Goal: Task Accomplishment & Management: Complete application form

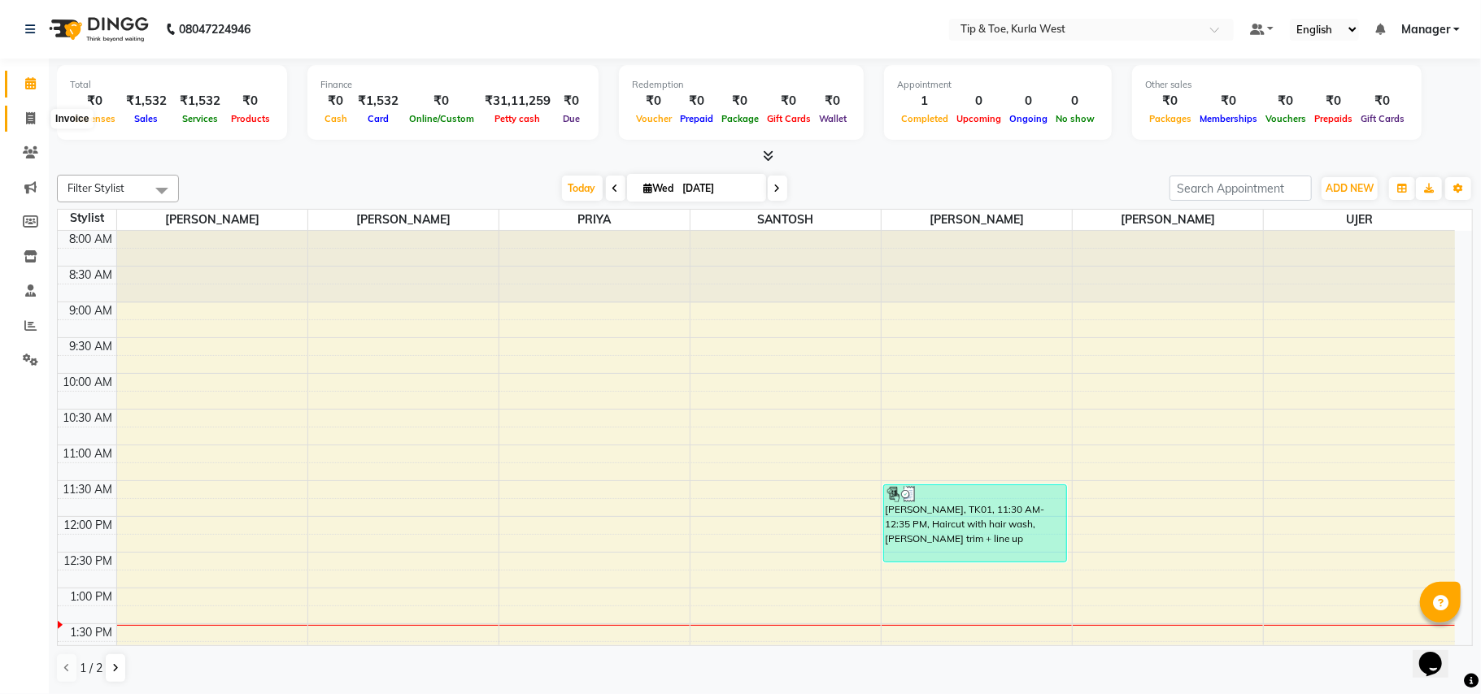
click at [40, 119] on span at bounding box center [30, 119] width 28 height 19
select select "service"
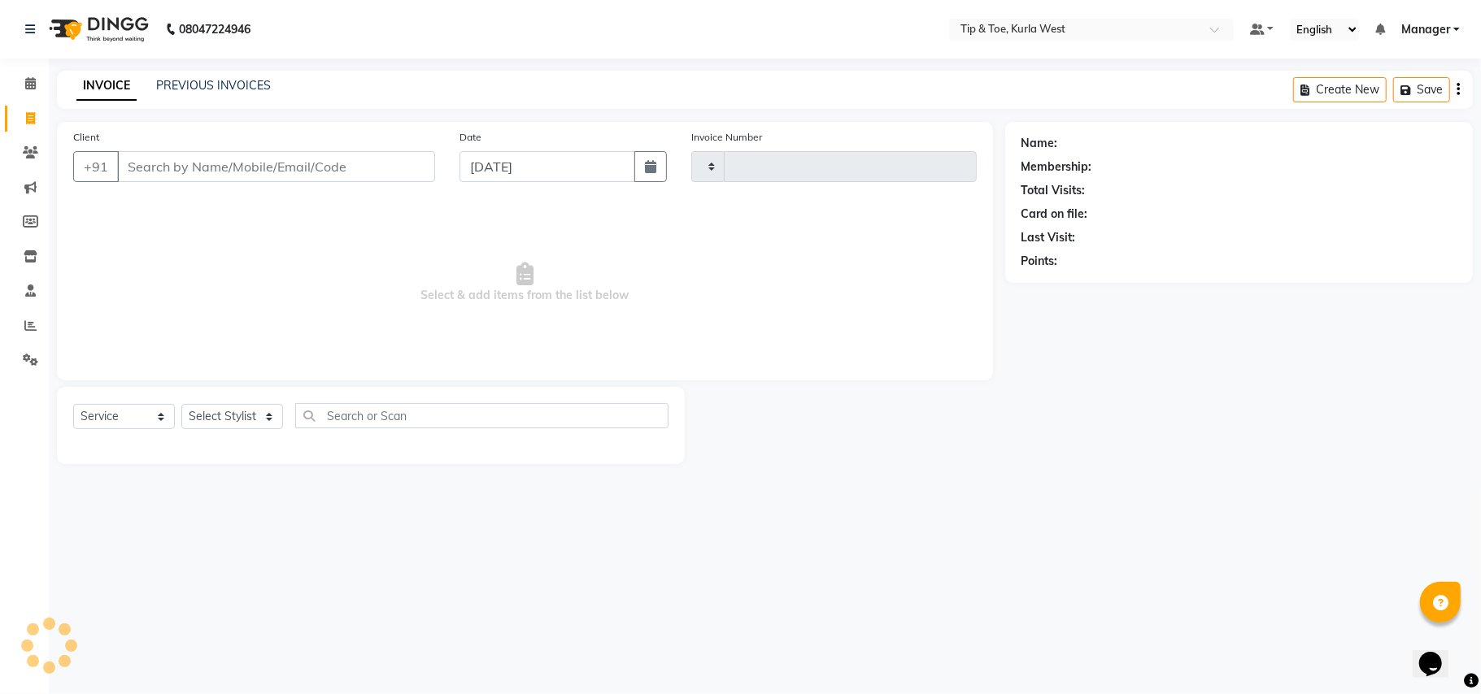
type input "1818"
select select "5986"
click at [163, 167] on input "Client" at bounding box center [276, 166] width 318 height 31
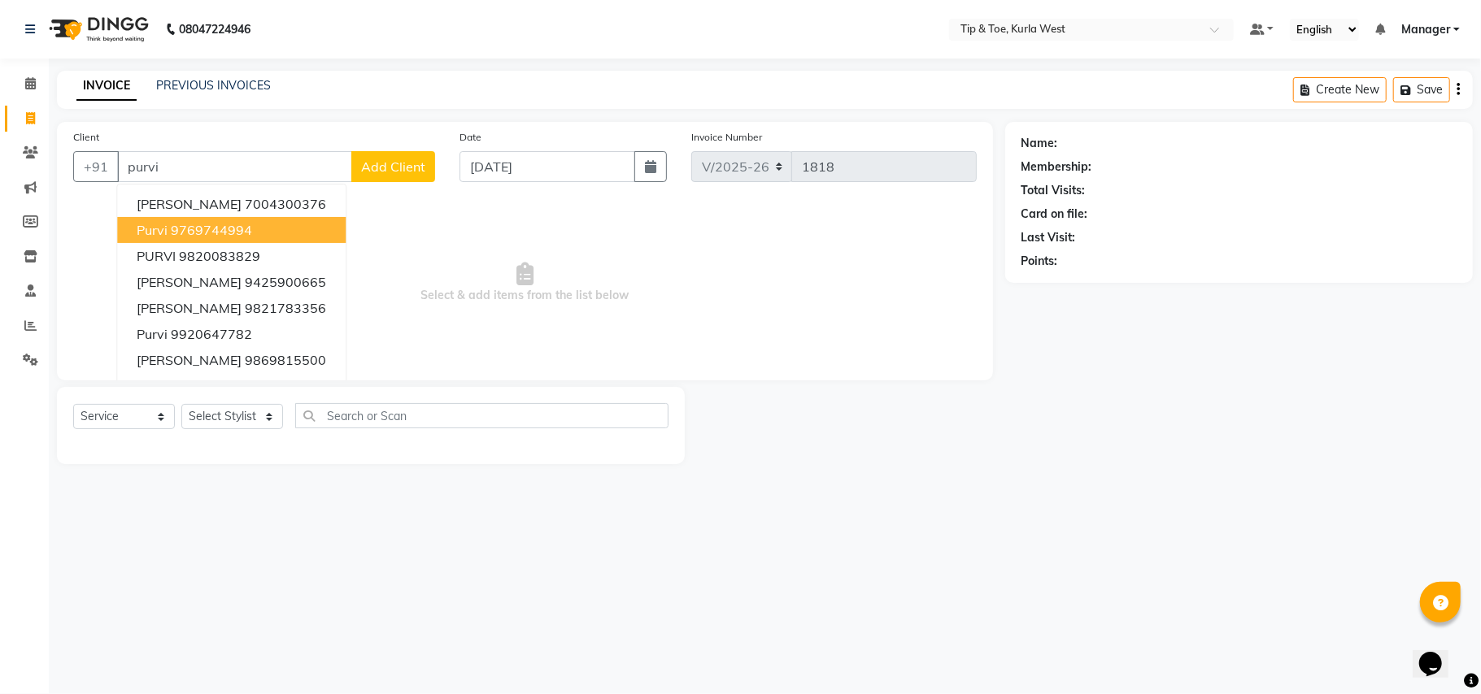
click at [164, 225] on span "Purvi" at bounding box center [152, 230] width 31 height 16
type input "9769744994"
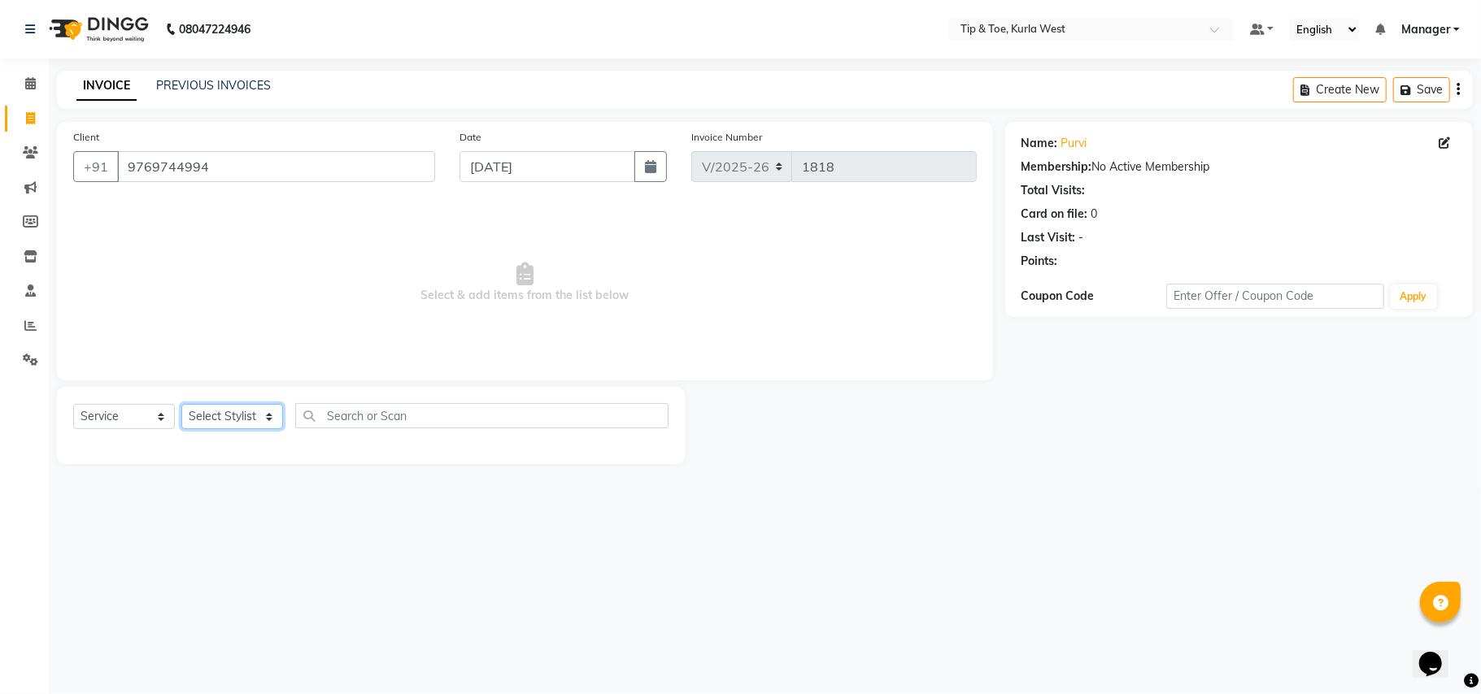
drag, startPoint x: 219, startPoint y: 420, endPoint x: 228, endPoint y: 426, distance: 10.6
click at [219, 420] on select "Select Stylist [PERSON_NAME] [PERSON_NAME] Kurla login access Manager [PERSON_N…" at bounding box center [232, 416] width 102 height 25
select select "90658"
click at [181, 404] on select "Select Stylist [PERSON_NAME] [PERSON_NAME] Kurla login access Manager [PERSON_N…" at bounding box center [232, 416] width 102 height 25
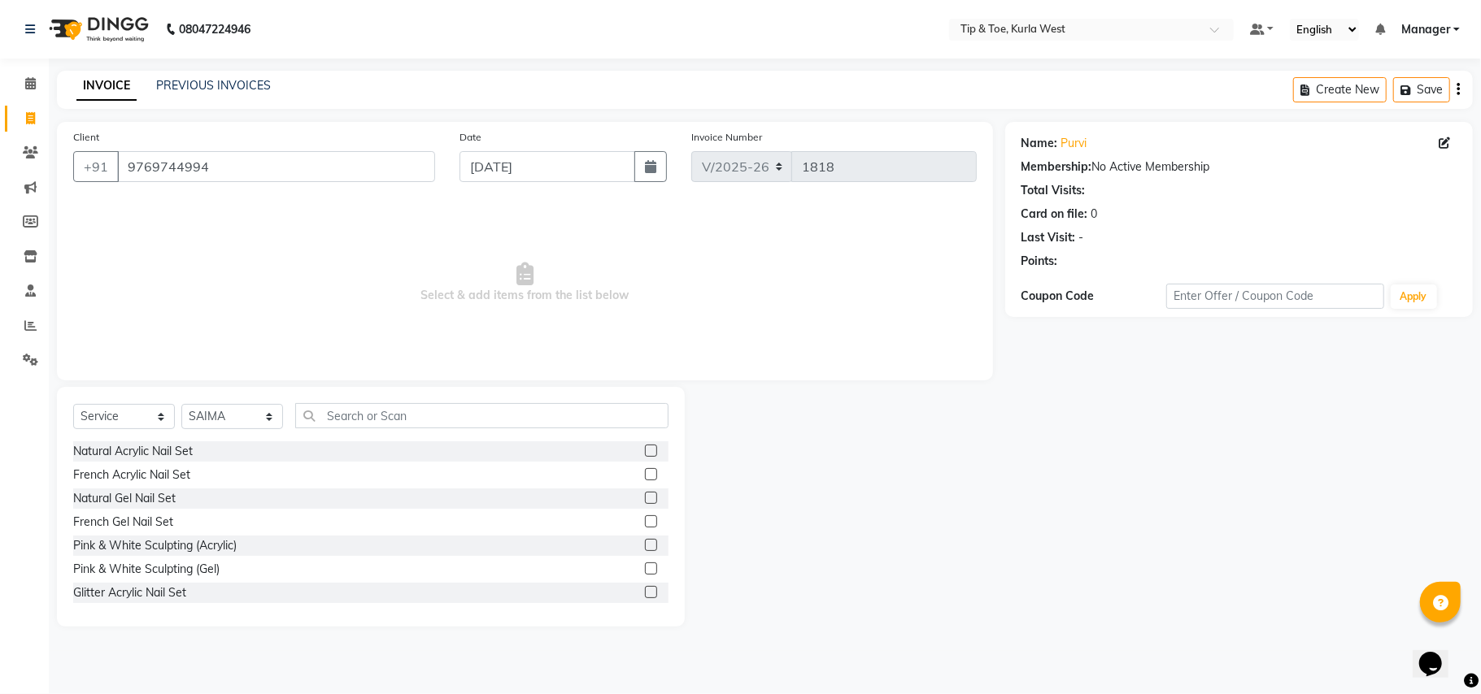
click at [368, 398] on div "Select Service Product Membership Package Voucher Prepaid Gift Card Select Styl…" at bounding box center [371, 507] width 628 height 240
click at [423, 426] on input "text" at bounding box center [481, 415] width 373 height 25
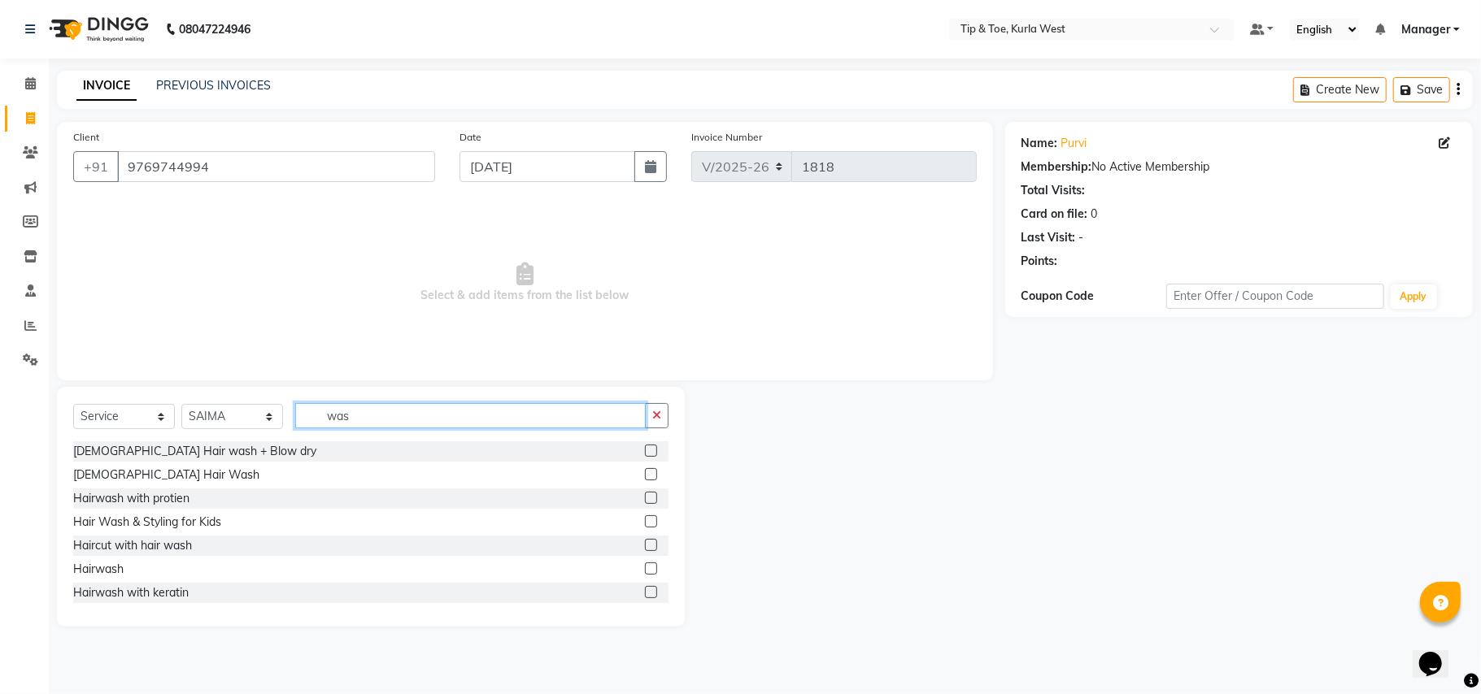
type input "was"
click at [645, 446] on label at bounding box center [651, 451] width 12 height 12
click at [645, 446] on input "checkbox" at bounding box center [650, 451] width 11 height 11
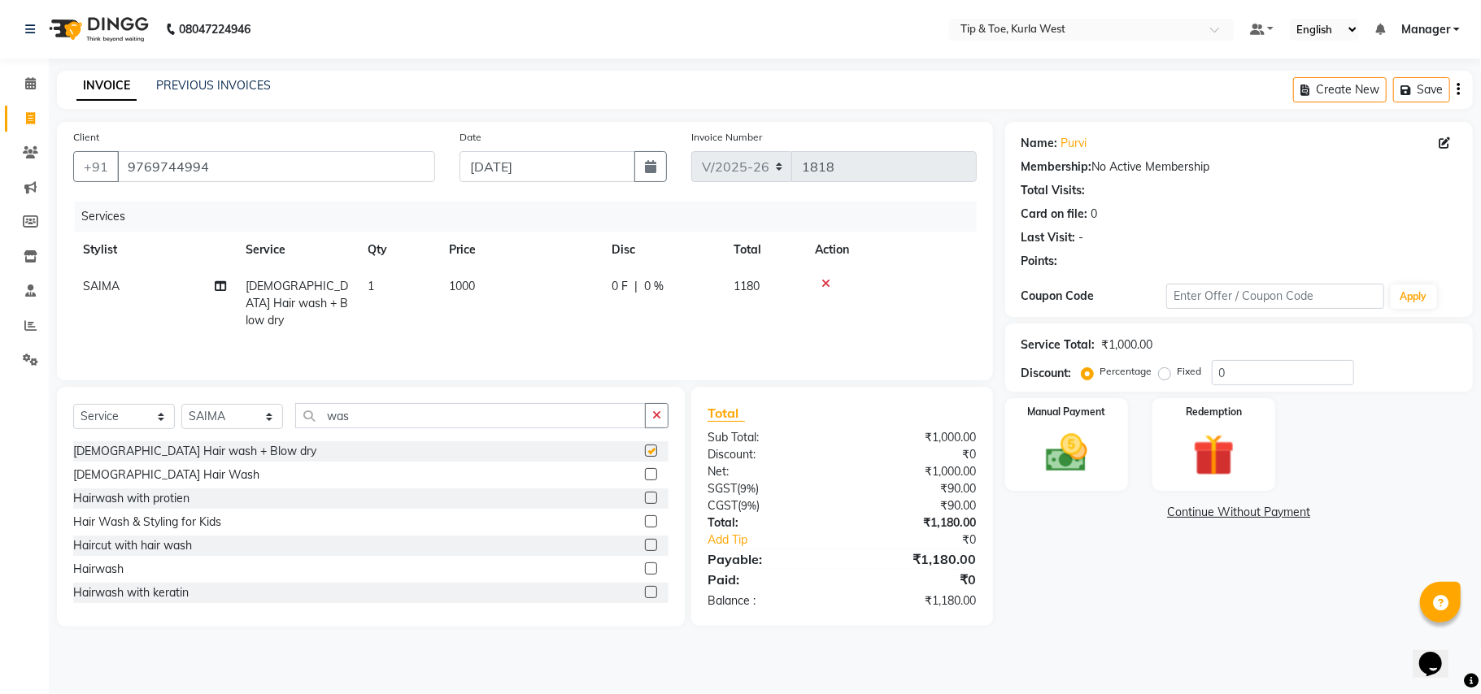
checkbox input "false"
click at [1057, 454] on img at bounding box center [1066, 454] width 71 height 50
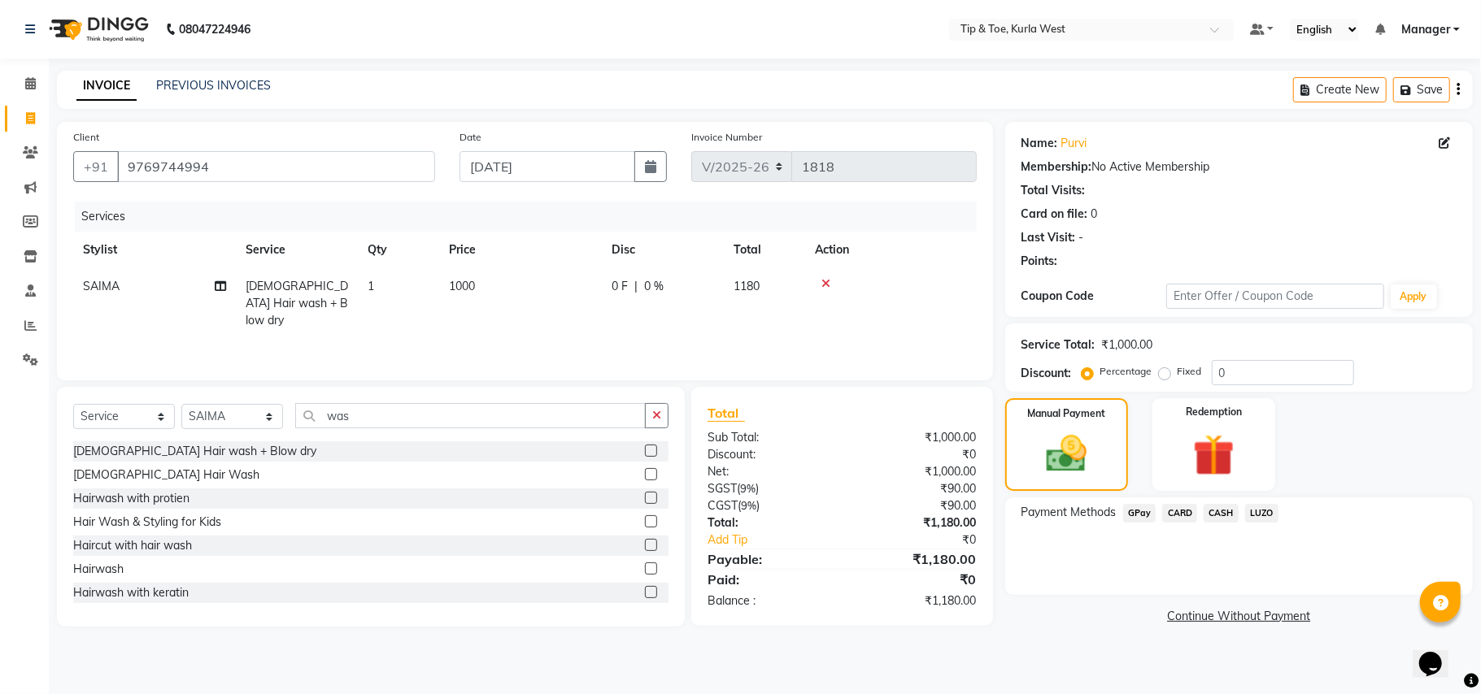
click at [1225, 509] on span "CASH" at bounding box center [1221, 513] width 35 height 19
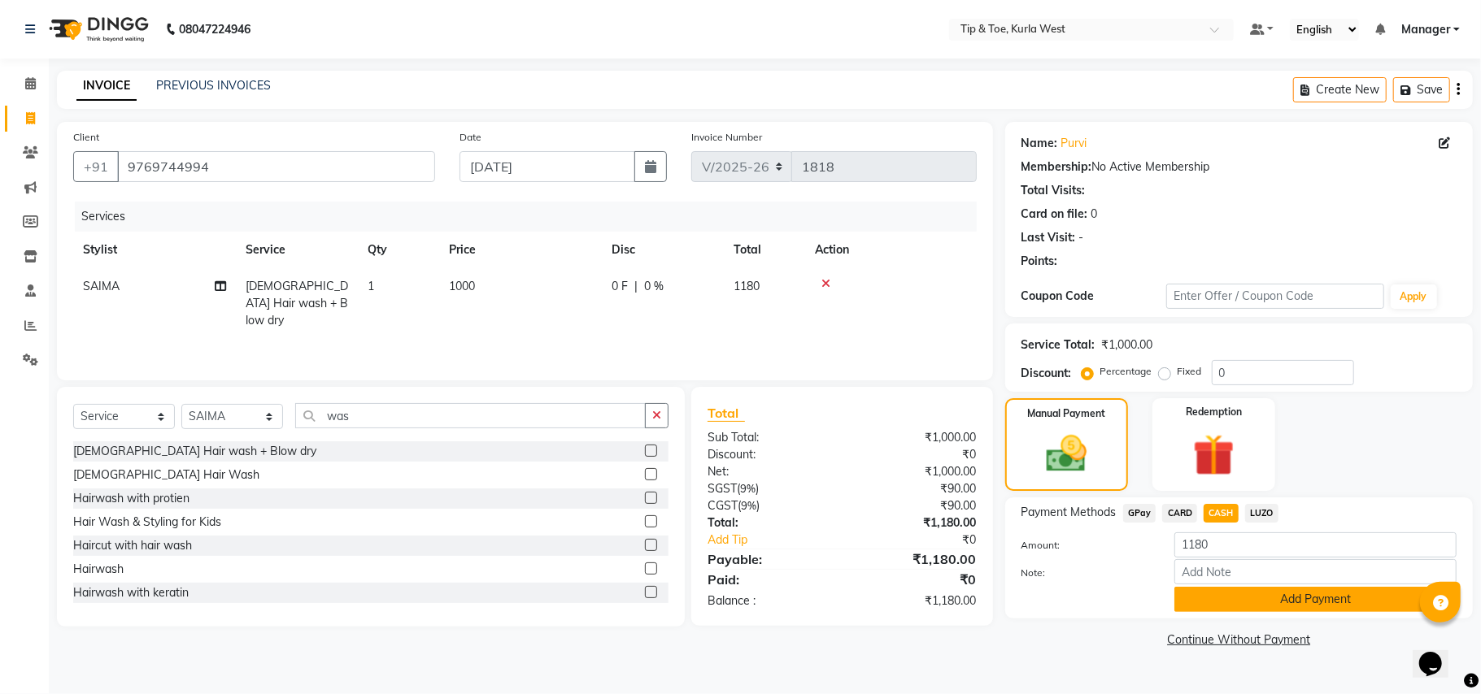
click at [1211, 594] on button "Add Payment" at bounding box center [1315, 599] width 282 height 25
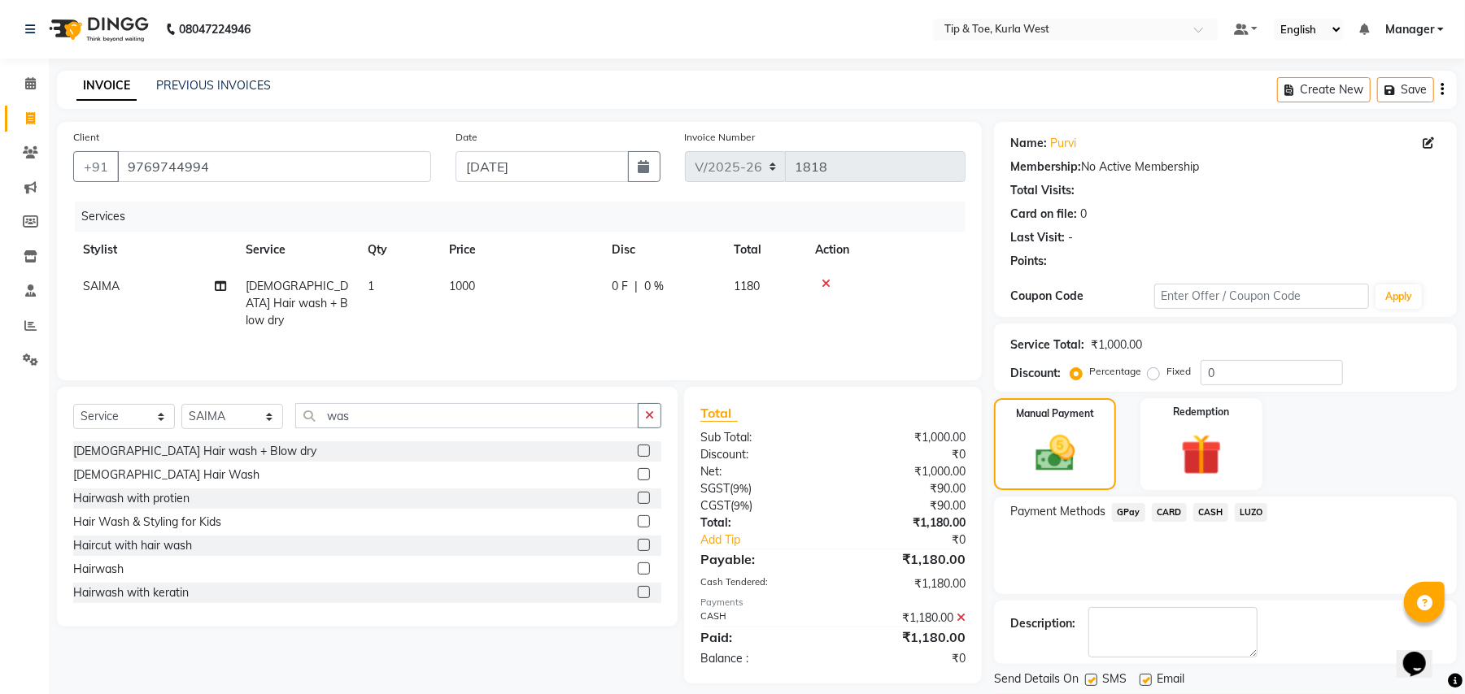
scroll to position [50, 0]
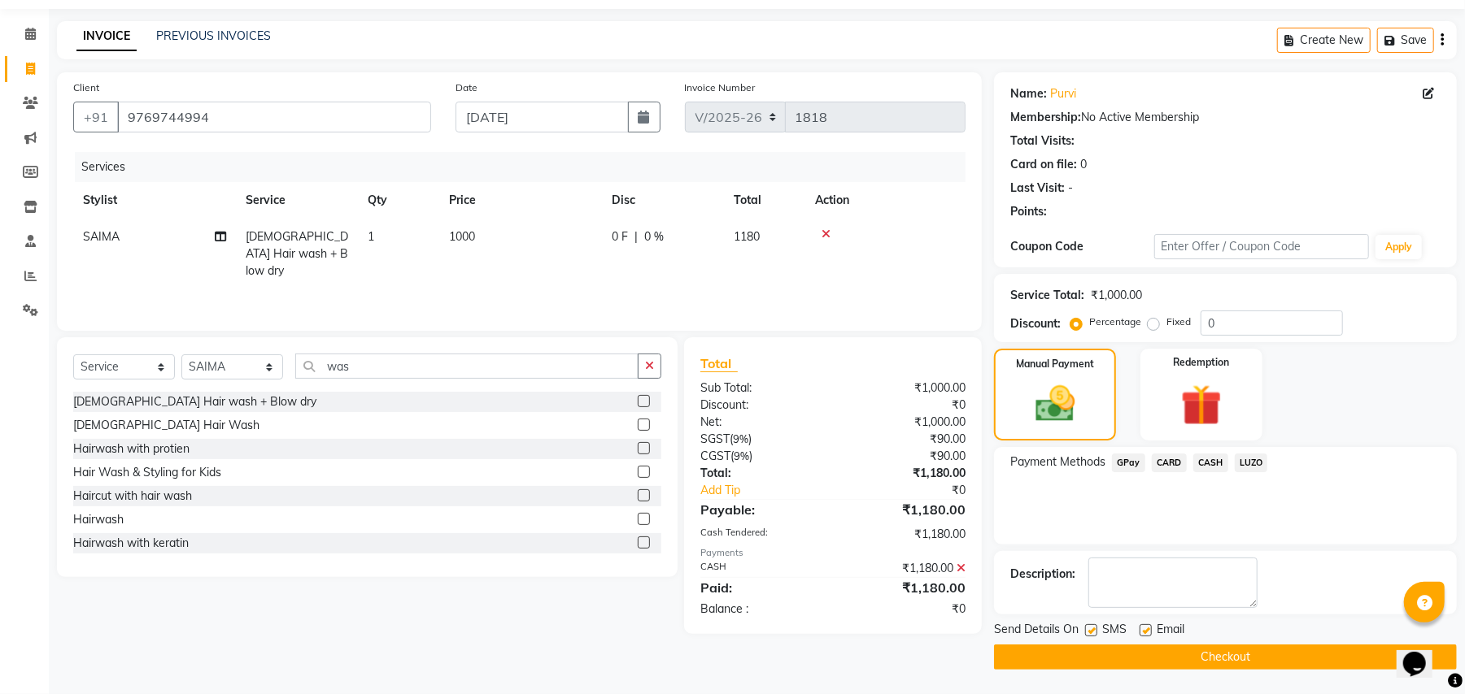
drag, startPoint x: 1093, startPoint y: 631, endPoint x: 1126, endPoint y: 634, distance: 33.5
click at [1095, 631] on label at bounding box center [1091, 631] width 12 height 12
click at [1095, 631] on input "checkbox" at bounding box center [1090, 631] width 11 height 11
checkbox input "false"
drag, startPoint x: 1136, startPoint y: 629, endPoint x: 1145, endPoint y: 629, distance: 8.9
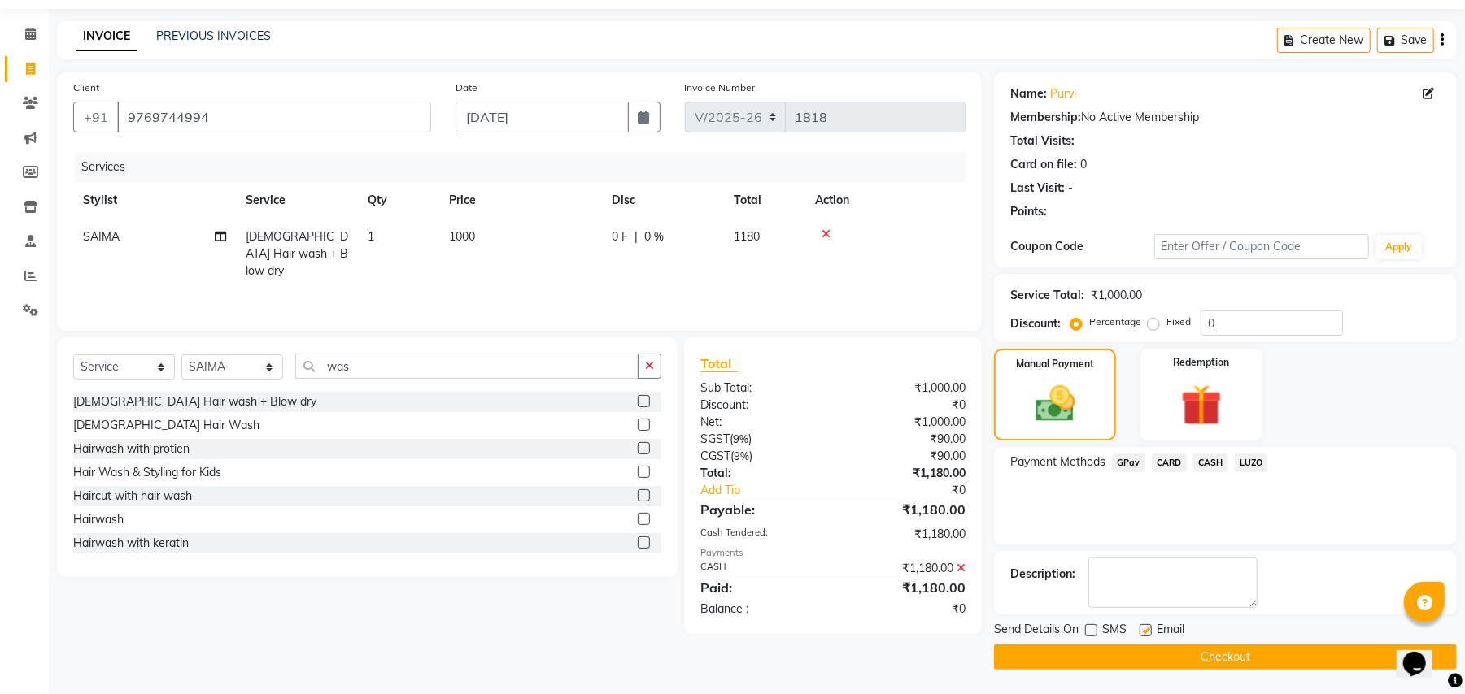
click at [1139, 629] on div "Send Details On SMS Email" at bounding box center [1225, 631] width 463 height 20
click at [1145, 629] on label at bounding box center [1145, 631] width 12 height 12
click at [1145, 629] on input "checkbox" at bounding box center [1144, 631] width 11 height 11
checkbox input "false"
click at [1135, 654] on button "Checkout" at bounding box center [1225, 657] width 463 height 25
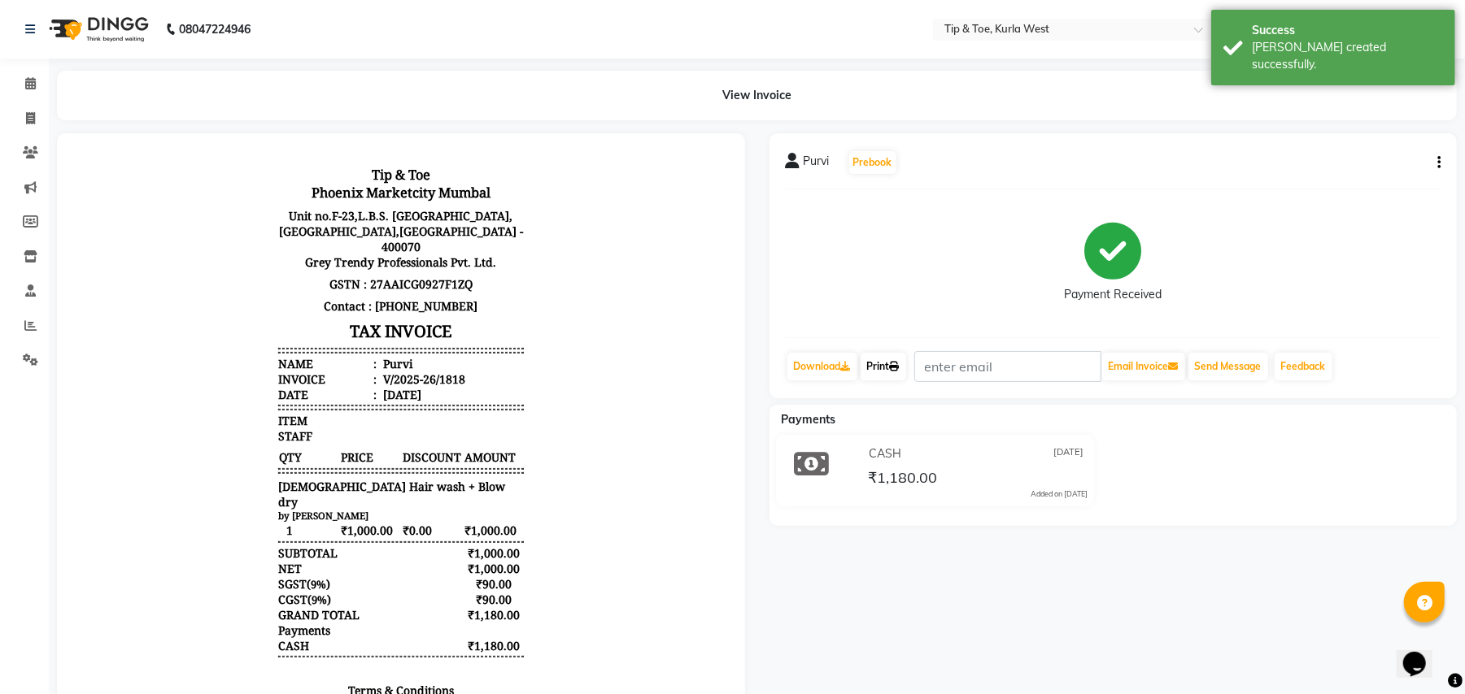
click at [891, 363] on link "Print" at bounding box center [883, 367] width 46 height 28
click at [31, 89] on icon at bounding box center [30, 83] width 11 height 12
